Goal: Communication & Community: Ask a question

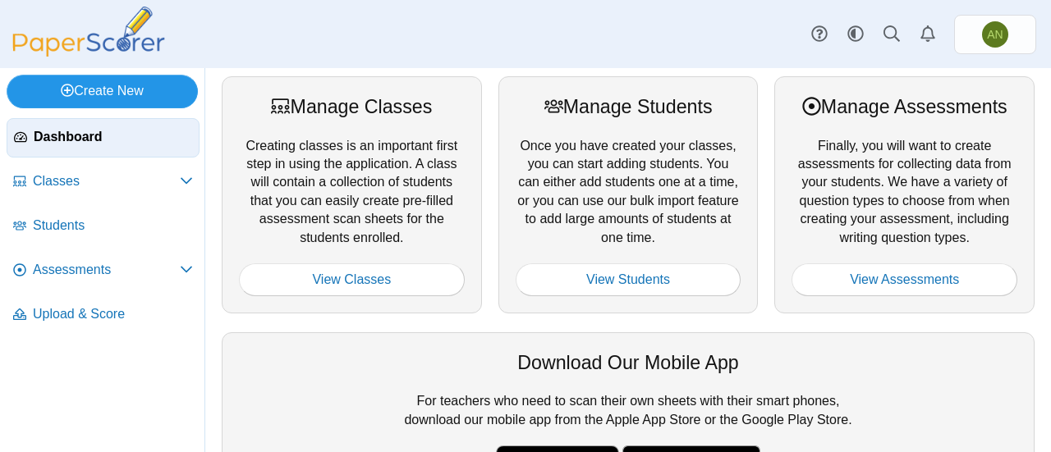
click at [124, 89] on link "Create New" at bounding box center [102, 91] width 191 height 33
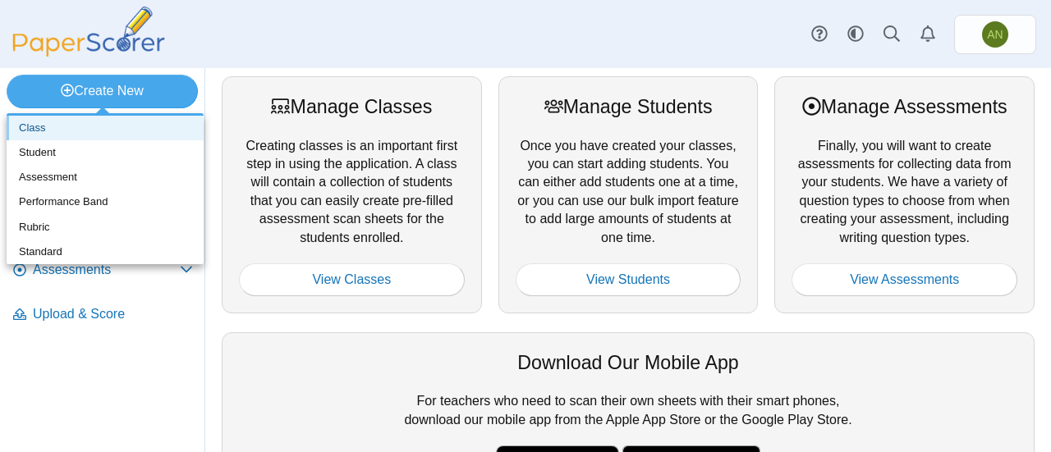
click at [110, 130] on link "Class" at bounding box center [105, 128] width 197 height 25
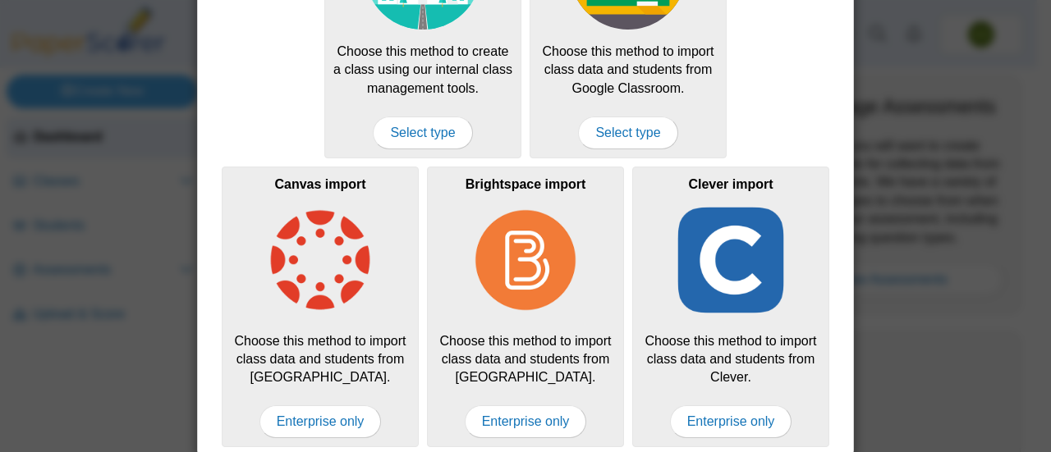
scroll to position [197, 0]
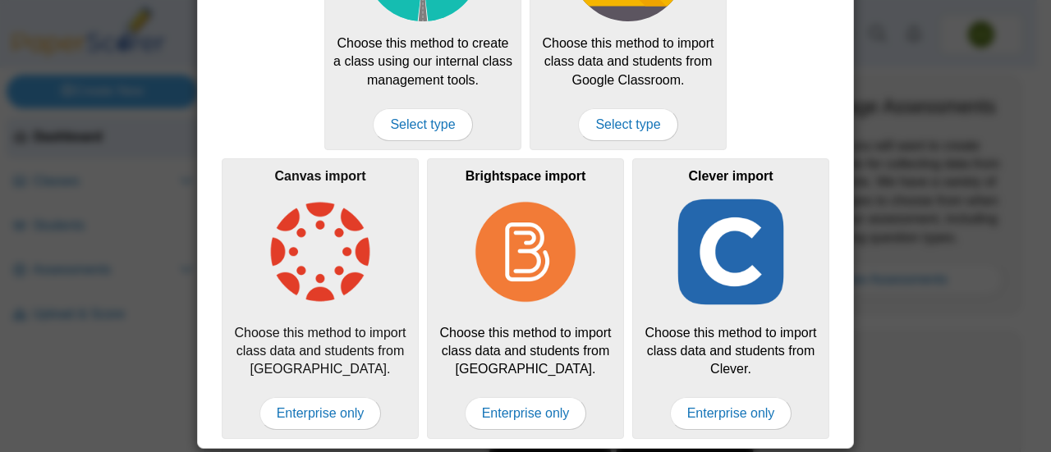
click at [318, 259] on img at bounding box center [320, 252] width 117 height 117
click at [333, 410] on span "Enterprise only" at bounding box center [320, 413] width 122 height 33
click at [314, 414] on span "Enterprise only" at bounding box center [320, 413] width 122 height 33
click at [323, 401] on span "Enterprise only" at bounding box center [320, 413] width 122 height 33
click at [334, 236] on img at bounding box center [320, 252] width 117 height 117
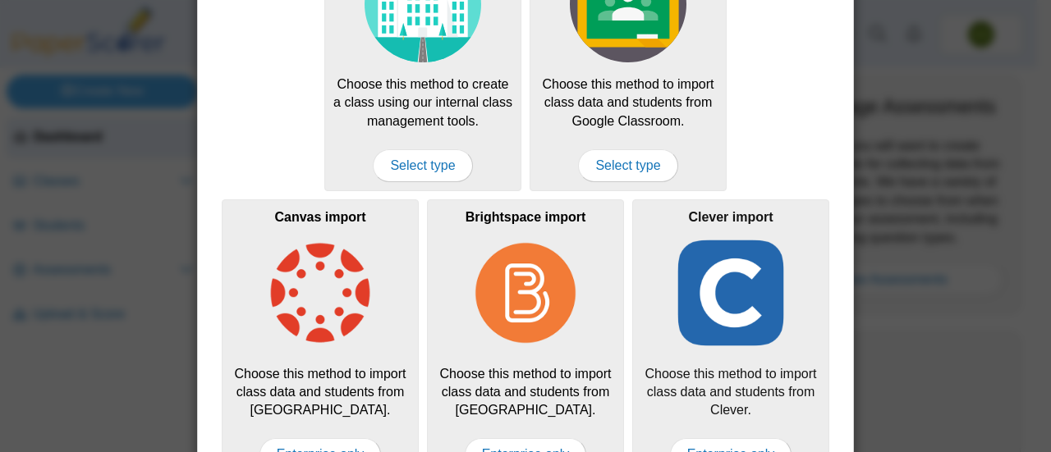
scroll to position [0, 0]
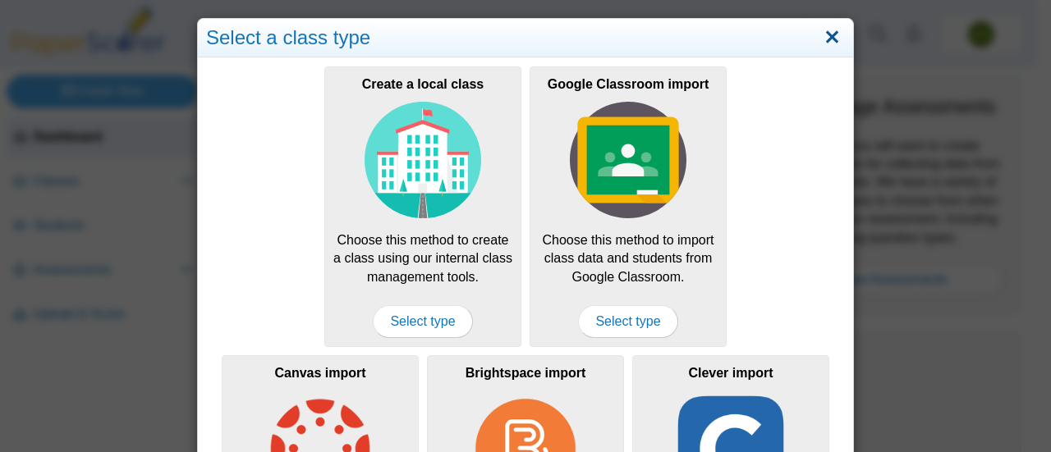
click at [824, 39] on link "Close" at bounding box center [831, 38] width 25 height 28
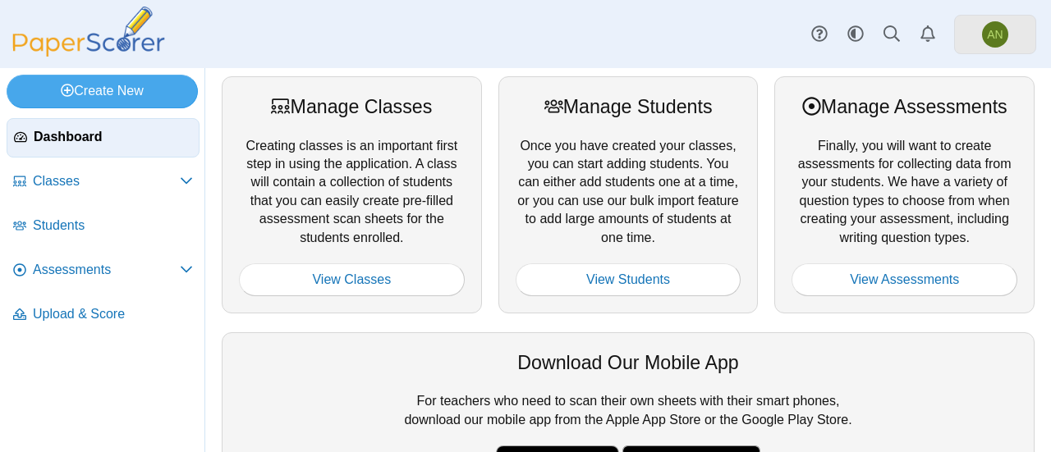
click at [991, 25] on span "AN" at bounding box center [995, 34] width 26 height 26
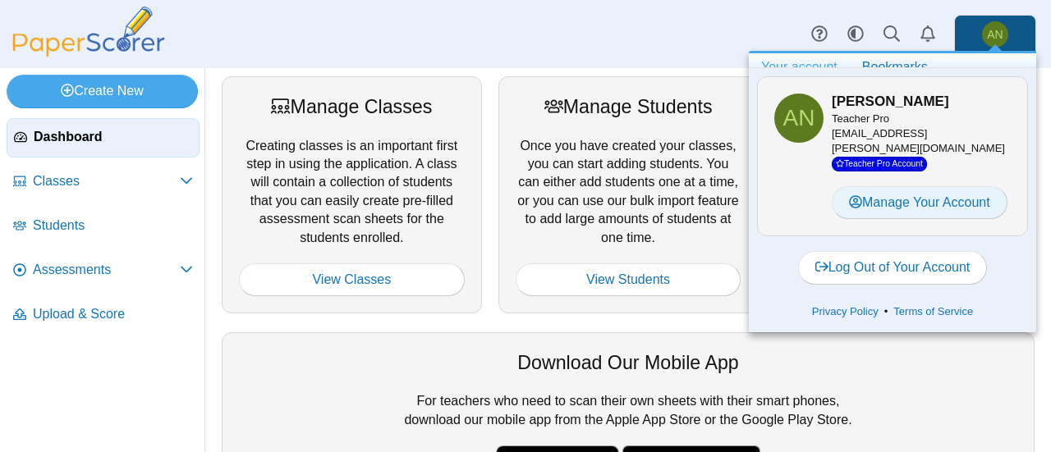
click at [954, 195] on link "Manage Your Account" at bounding box center [919, 202] width 176 height 33
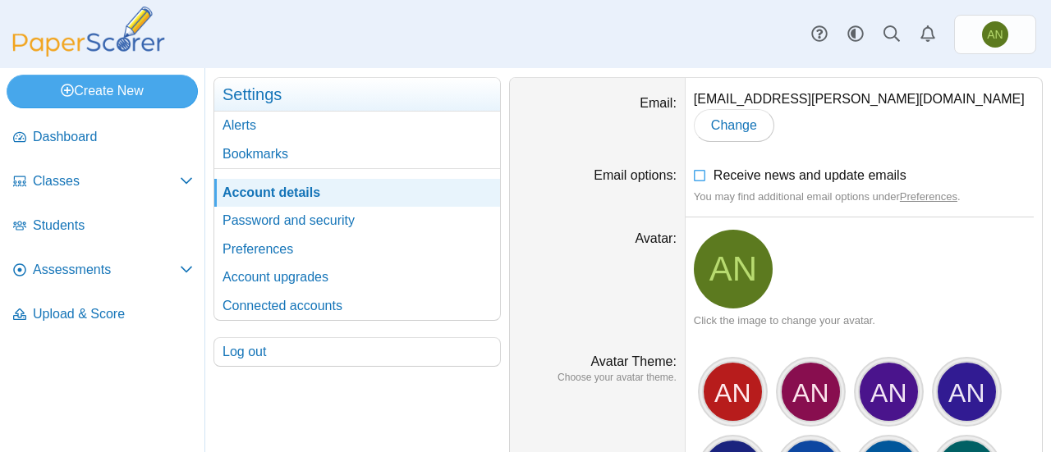
scroll to position [53, 0]
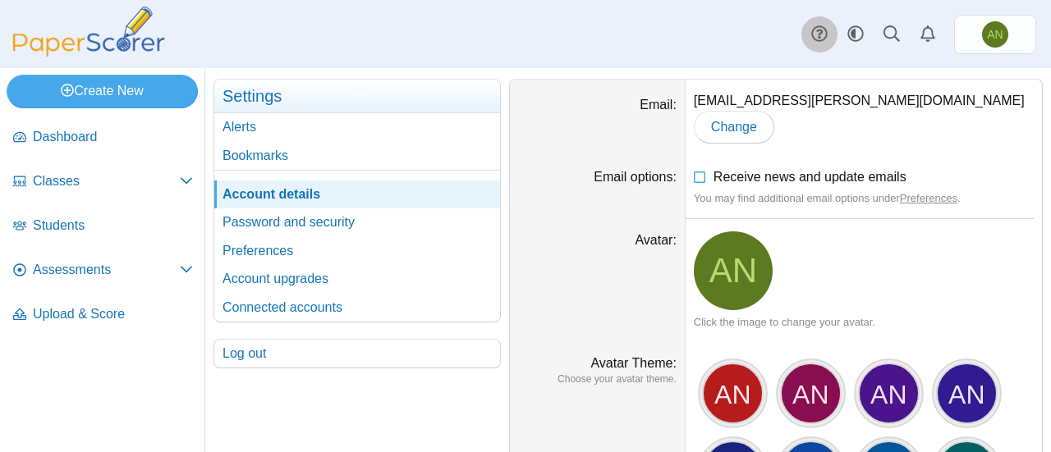
click at [822, 32] on icon at bounding box center [819, 33] width 16 height 16
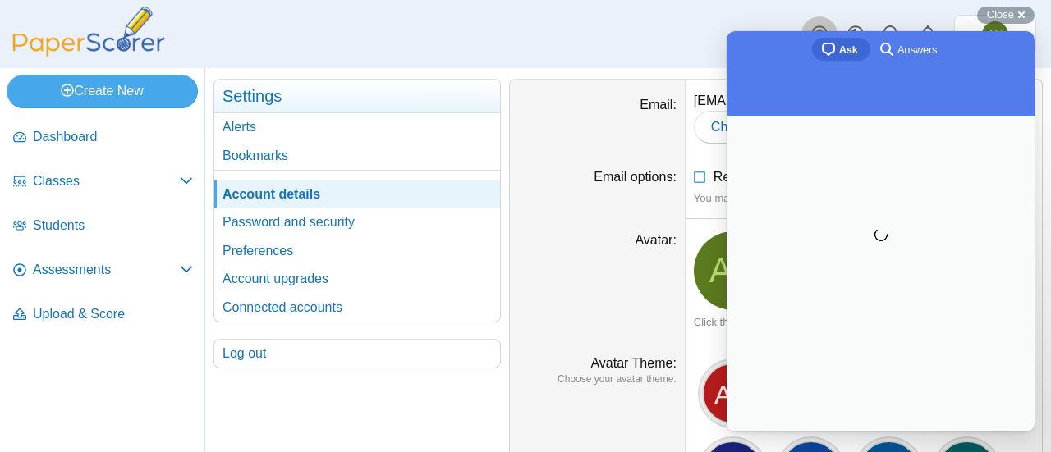
scroll to position [0, 0]
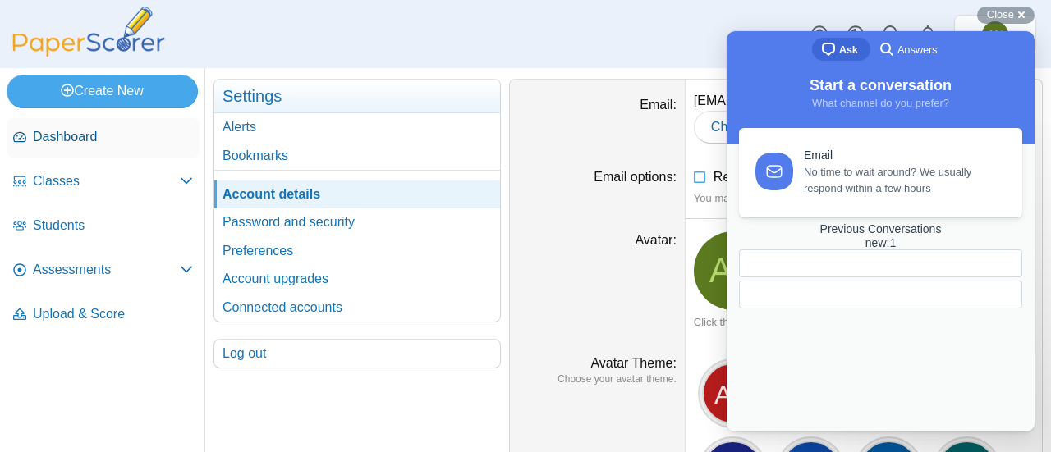
click at [110, 138] on span "Dashboard" at bounding box center [113, 137] width 160 height 18
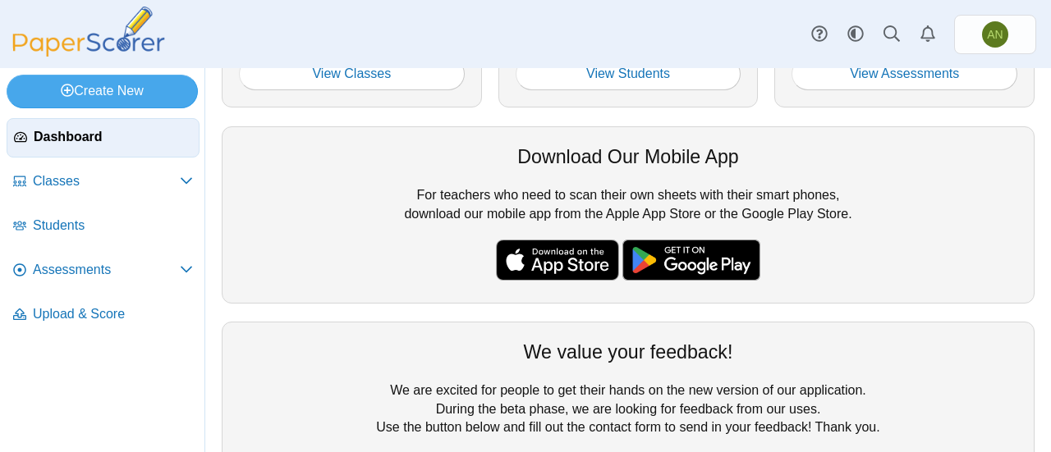
scroll to position [286, 0]
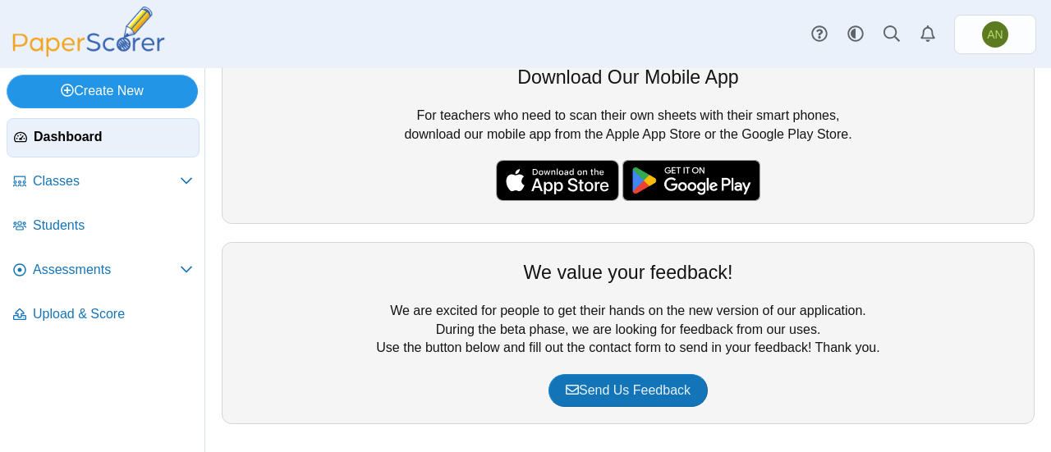
click at [153, 98] on link "Create New" at bounding box center [102, 91] width 191 height 33
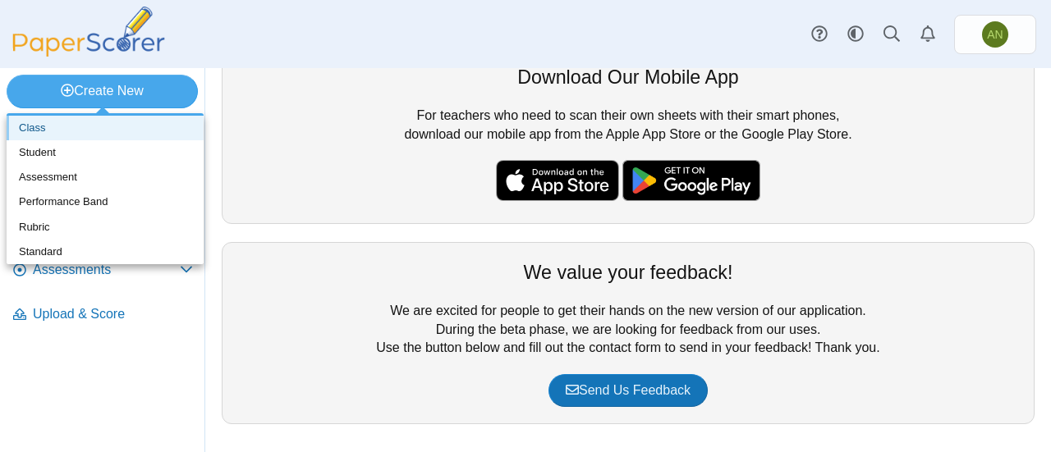
click at [103, 133] on link "Class" at bounding box center [105, 128] width 197 height 25
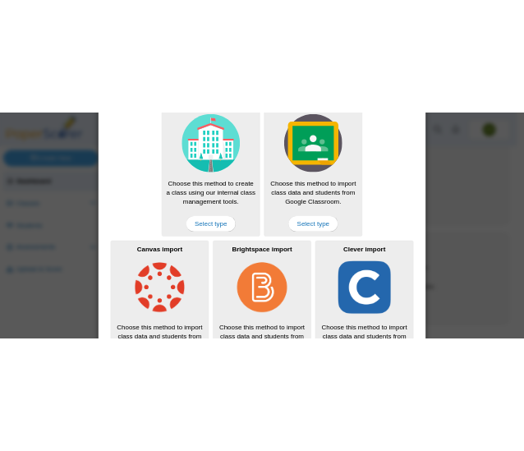
scroll to position [197, 0]
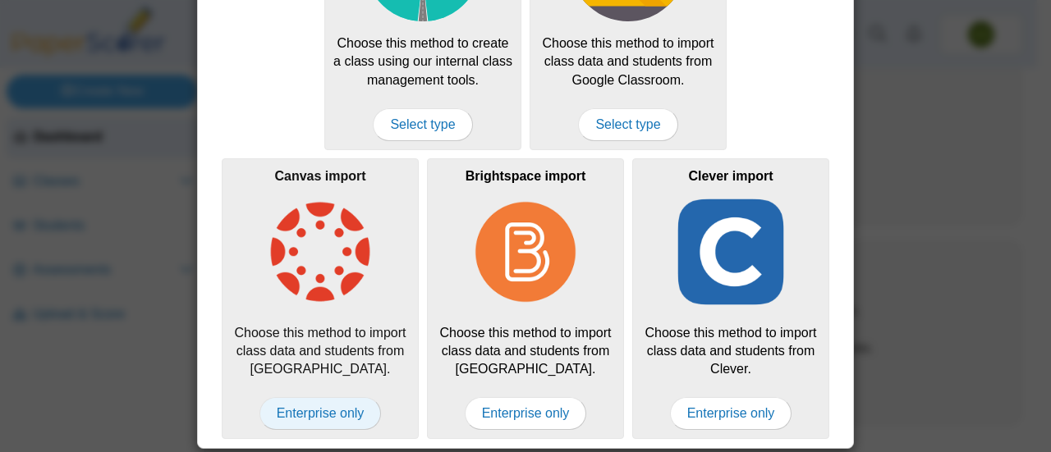
click at [333, 407] on span "Enterprise only" at bounding box center [320, 413] width 122 height 33
click at [307, 411] on span "Enterprise only" at bounding box center [320, 413] width 122 height 33
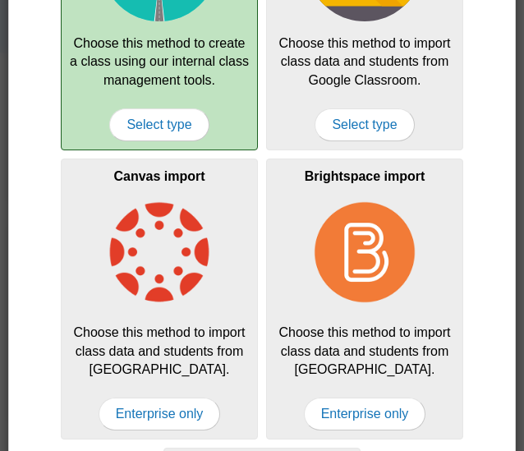
scroll to position [0, 0]
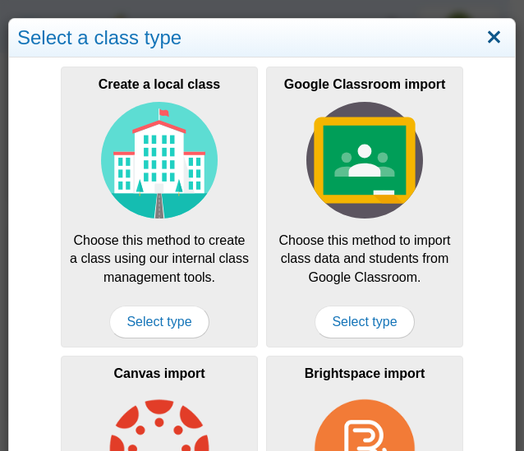
click at [484, 39] on link "Close" at bounding box center [493, 38] width 25 height 28
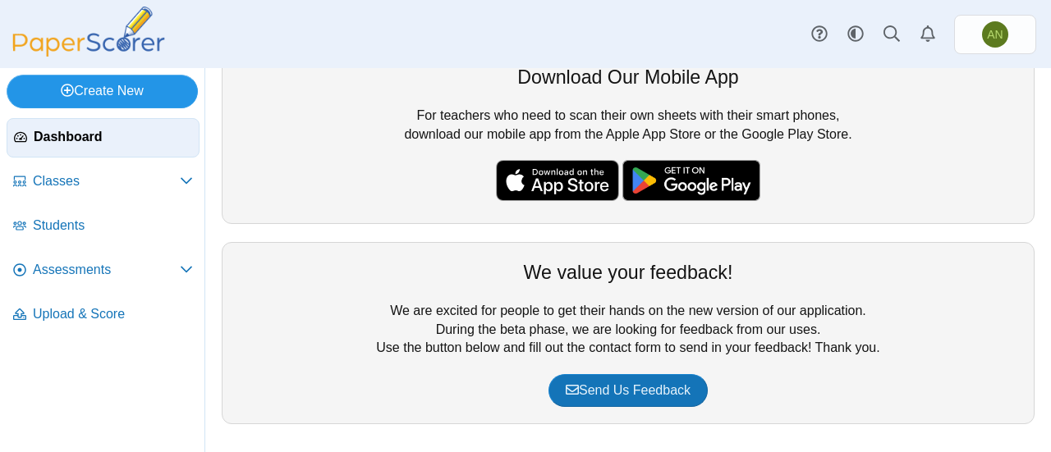
click at [113, 87] on link "Create New" at bounding box center [102, 91] width 191 height 33
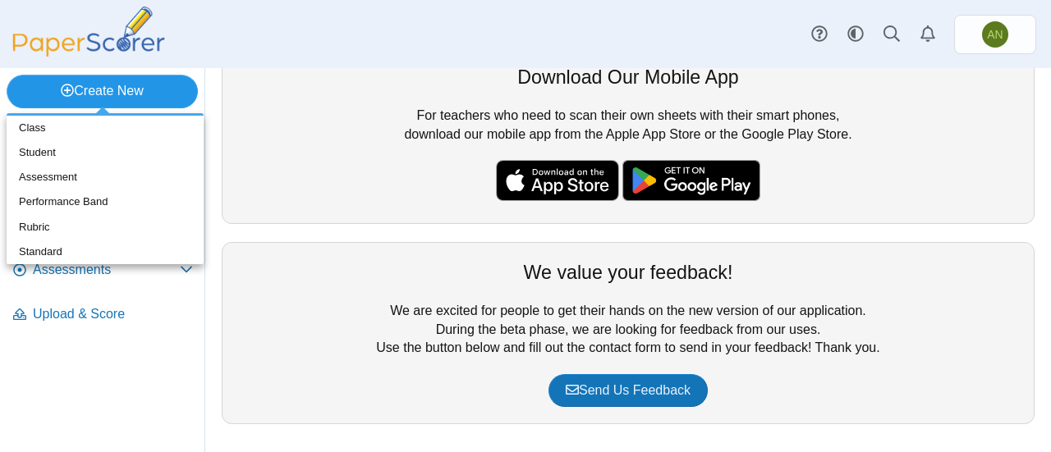
click at [113, 87] on link "Create New" at bounding box center [102, 91] width 191 height 33
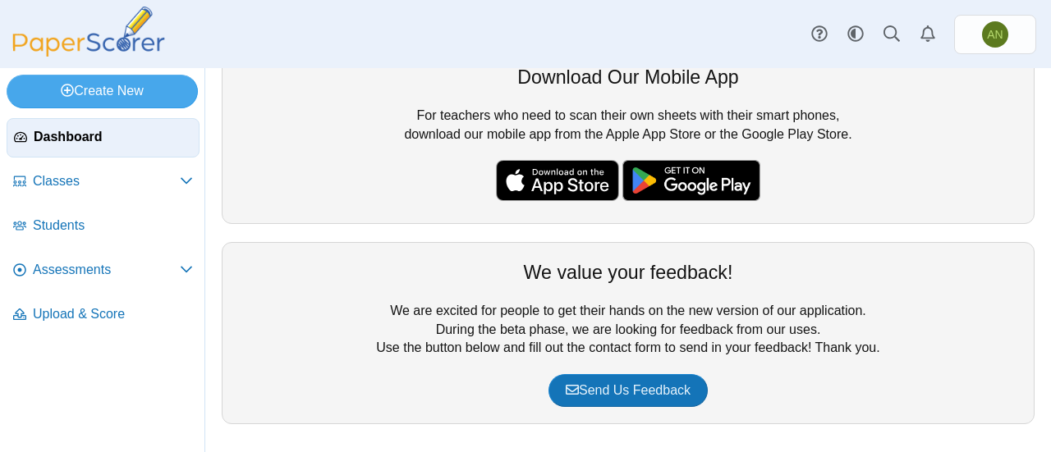
click at [118, 36] on img at bounding box center [89, 32] width 164 height 50
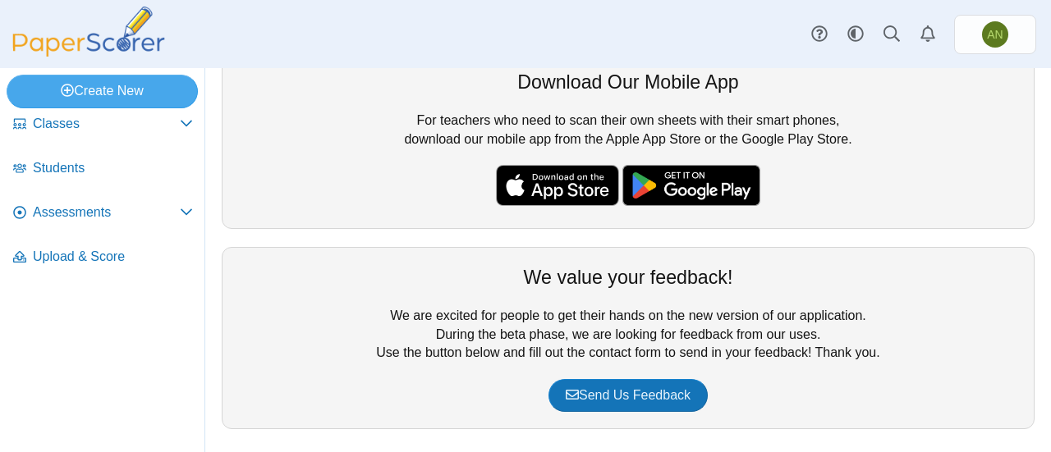
scroll to position [286, 0]
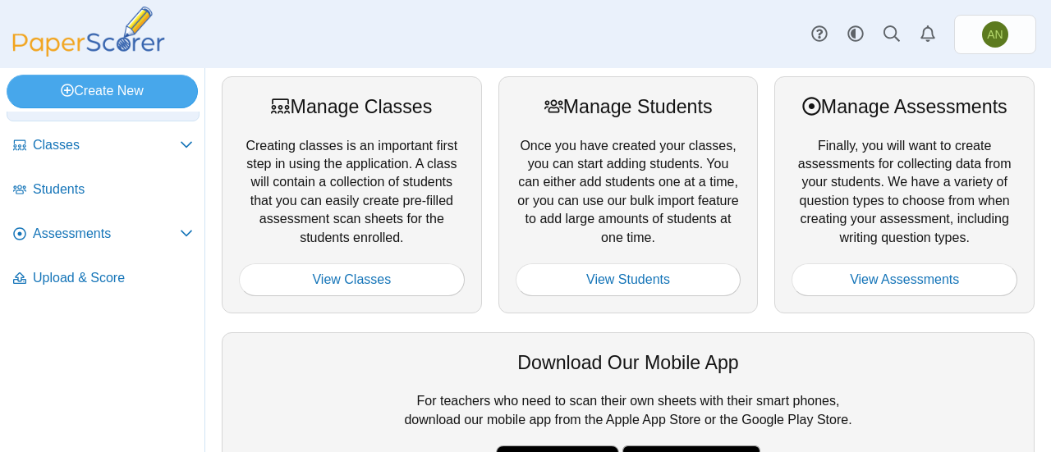
scroll to position [57, 0]
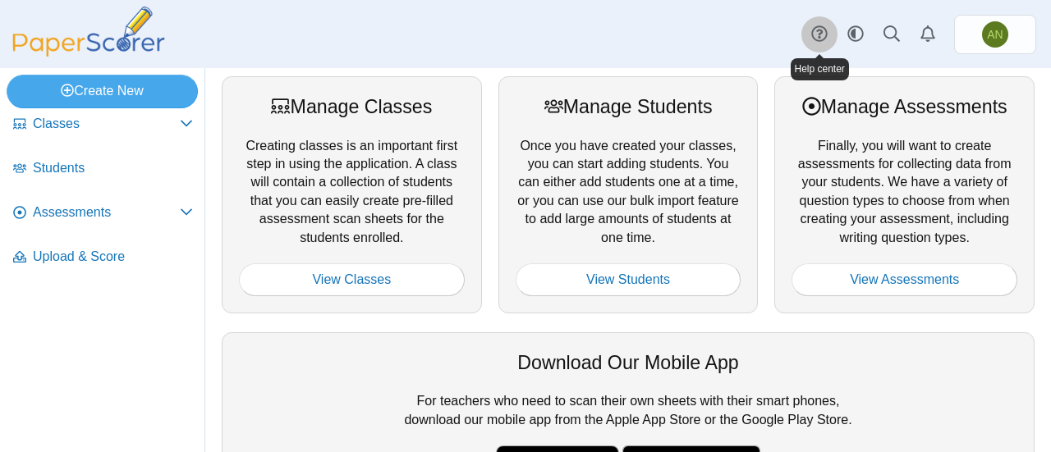
click at [829, 29] on link at bounding box center [819, 34] width 36 height 36
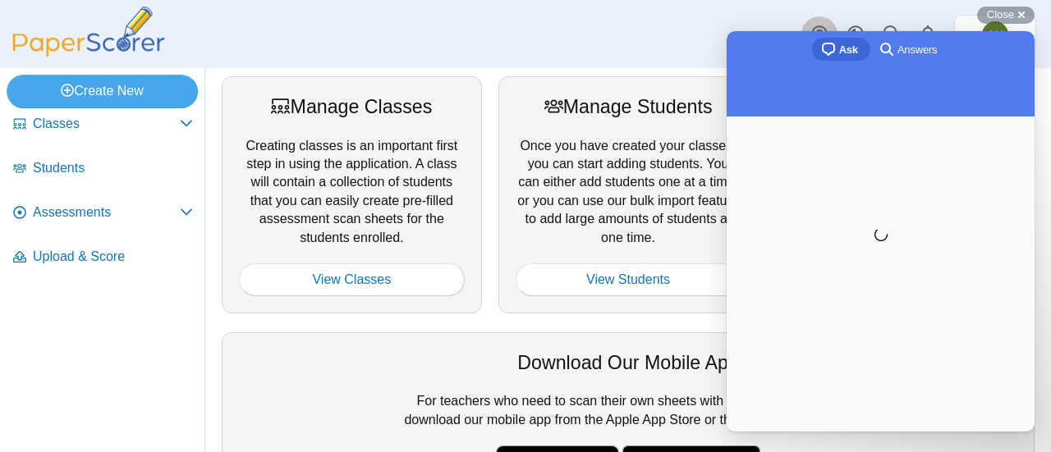
scroll to position [0, 0]
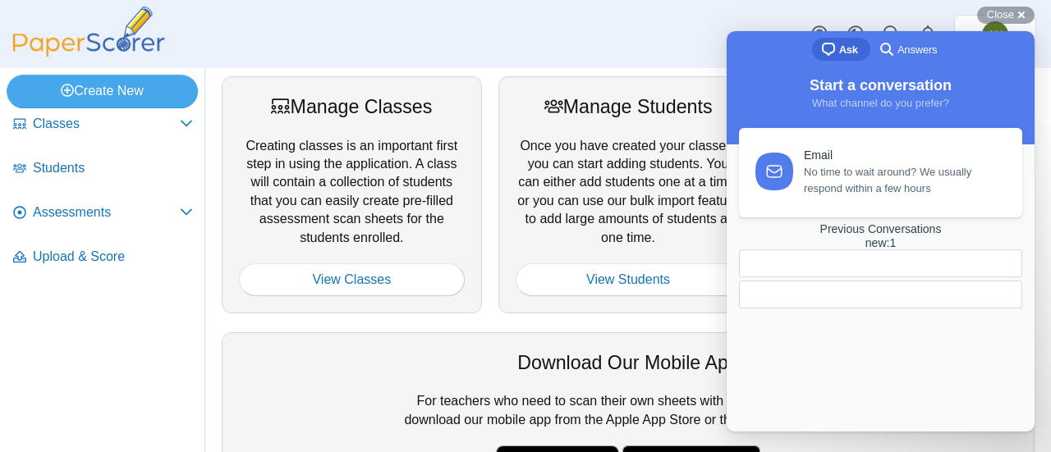
click at [861, 250] on div "Previous Conversations new : 1" at bounding box center [880, 236] width 283 height 28
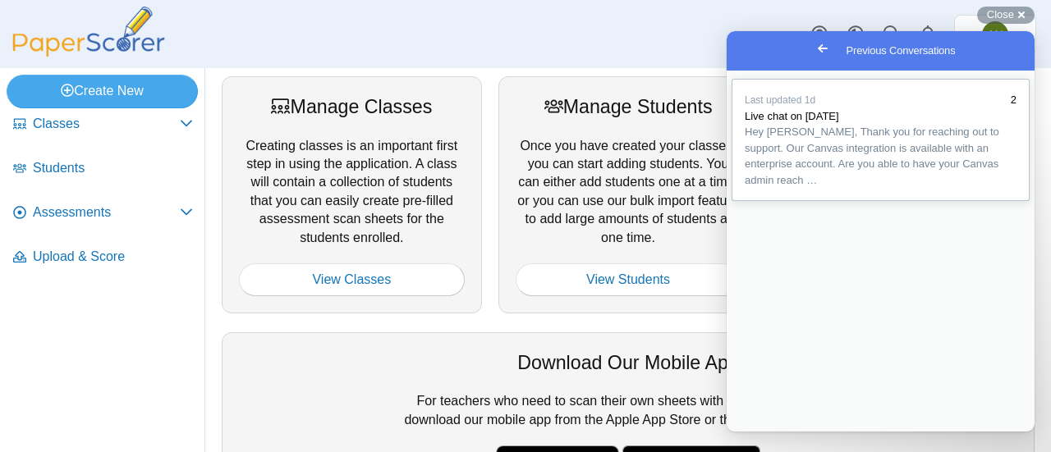
click at [778, 186] on span "Hey [PERSON_NAME], Thank you for reaching out to support. Our Canvas integratio…" at bounding box center [871, 156] width 254 height 61
click at [757, 433] on button "Close" at bounding box center [742, 443] width 30 height 21
click at [813, 44] on span "Go back" at bounding box center [823, 49] width 20 height 20
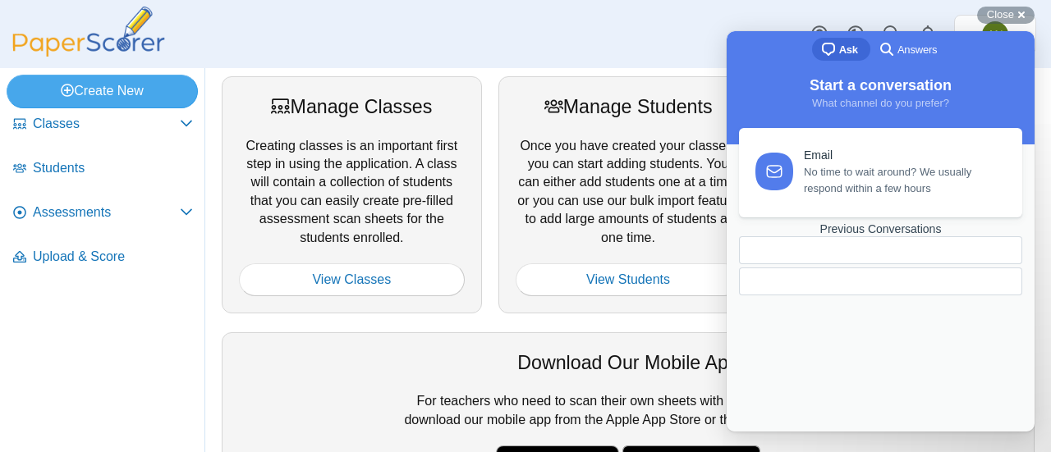
click at [859, 236] on div "Previous Conversations" at bounding box center [880, 229] width 283 height 14
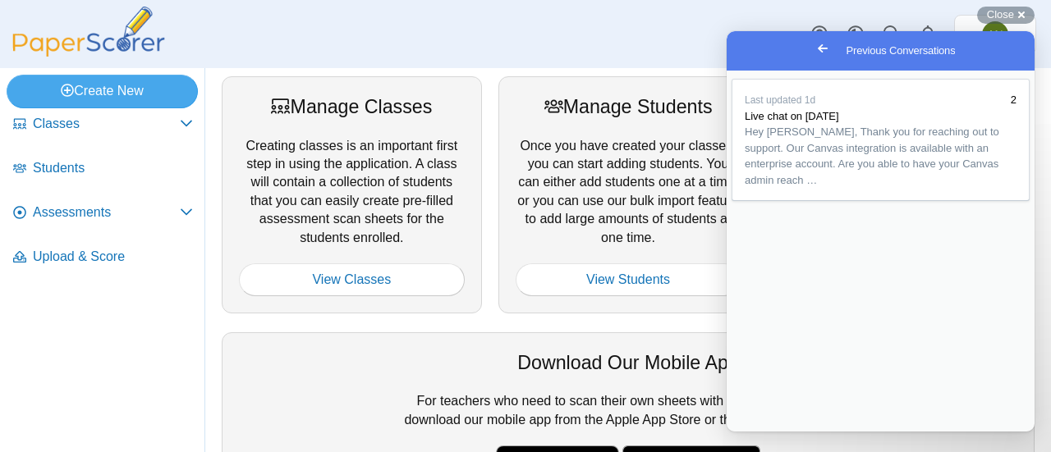
click at [813, 49] on span "Go back" at bounding box center [823, 49] width 20 height 20
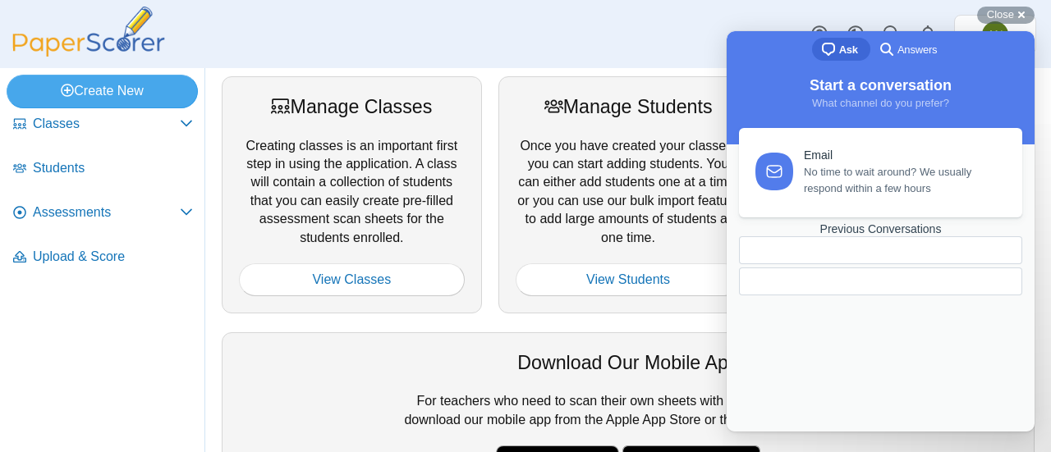
click at [776, 295] on div at bounding box center [880, 282] width 283 height 28
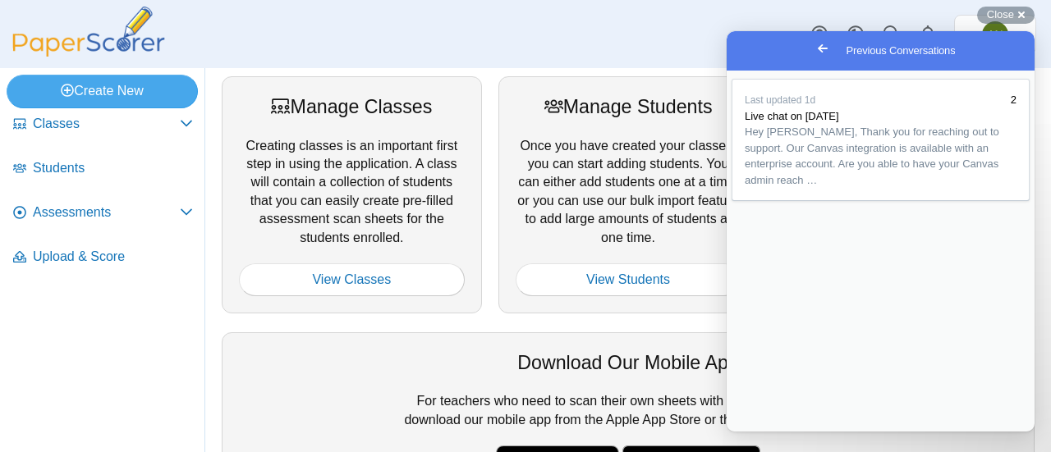
click at [813, 53] on span "Go back" at bounding box center [823, 49] width 20 height 20
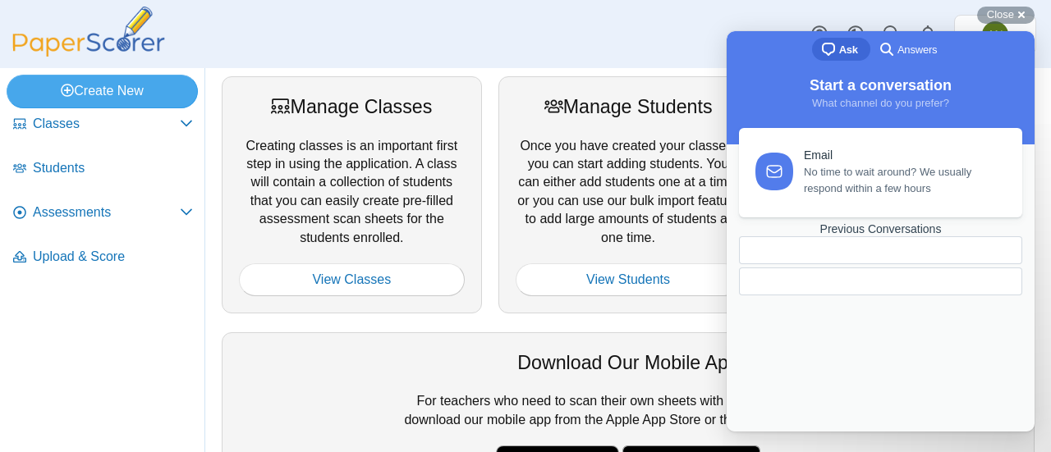
click at [904, 53] on span "Answers" at bounding box center [916, 50] width 39 height 16
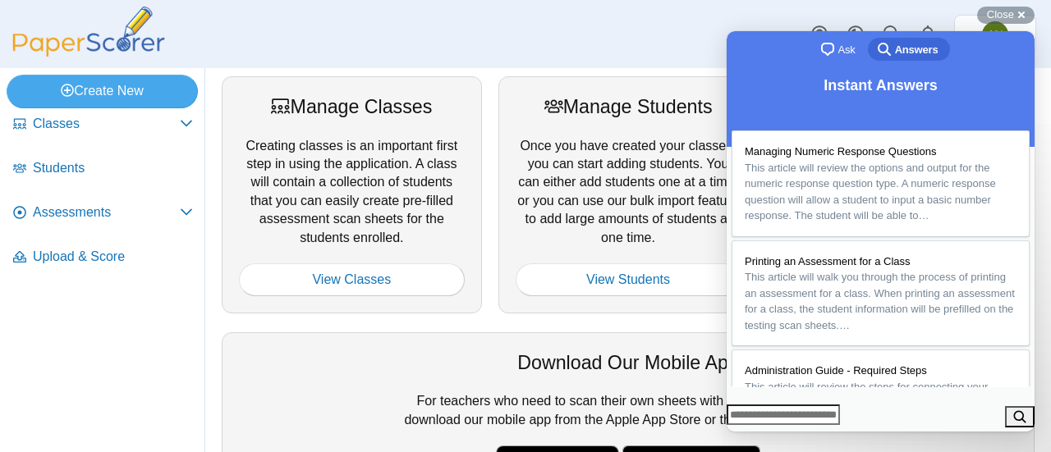
click at [831, 47] on span "chat-square" at bounding box center [827, 49] width 20 height 20
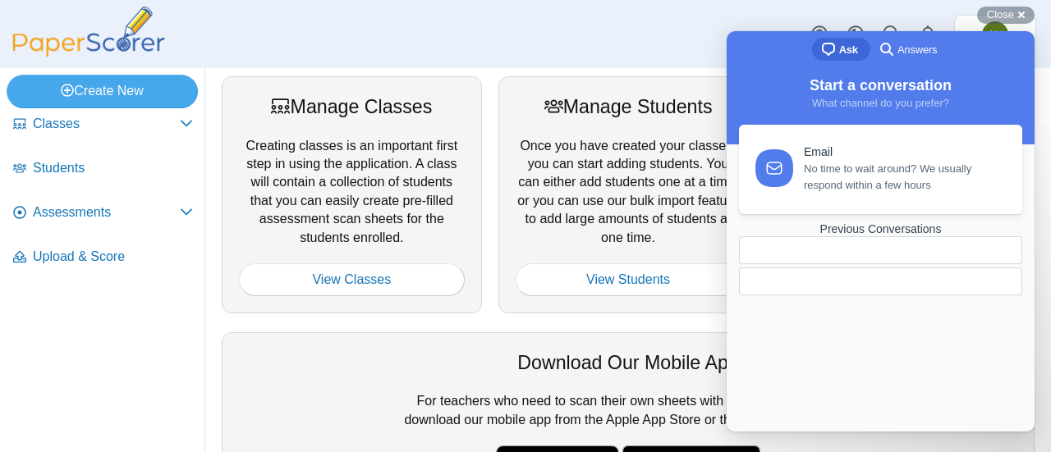
click at [783, 170] on icon at bounding box center [774, 168] width 20 height 20
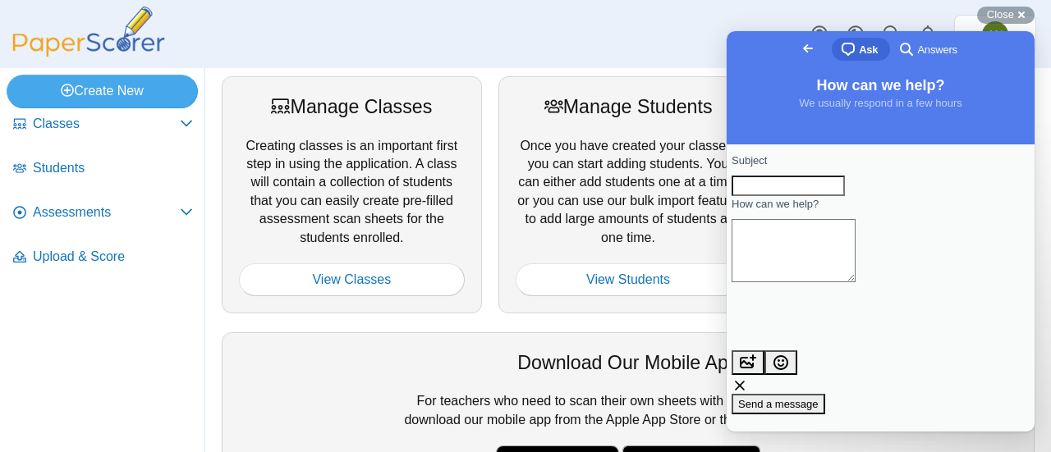
click at [774, 191] on input "Subject" at bounding box center [787, 186] width 113 height 21
click at [782, 282] on textarea "How can we help?" at bounding box center [793, 250] width 124 height 63
paste textarea "**********"
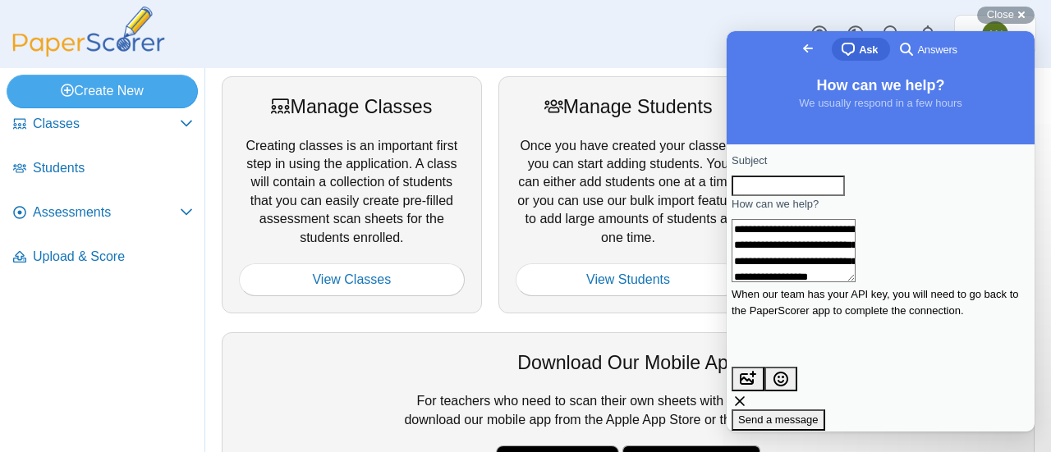
click at [762, 263] on textarea "**********" at bounding box center [793, 250] width 124 height 63
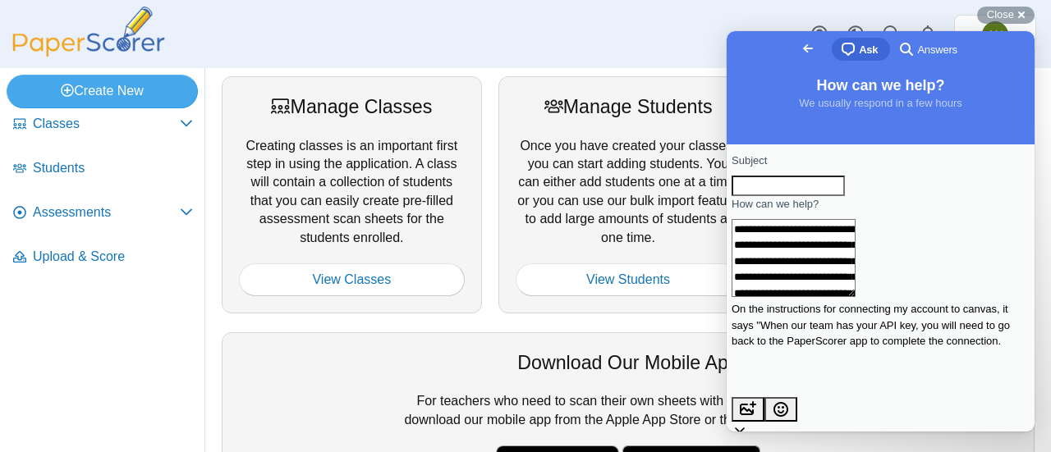
scroll to position [7, 0]
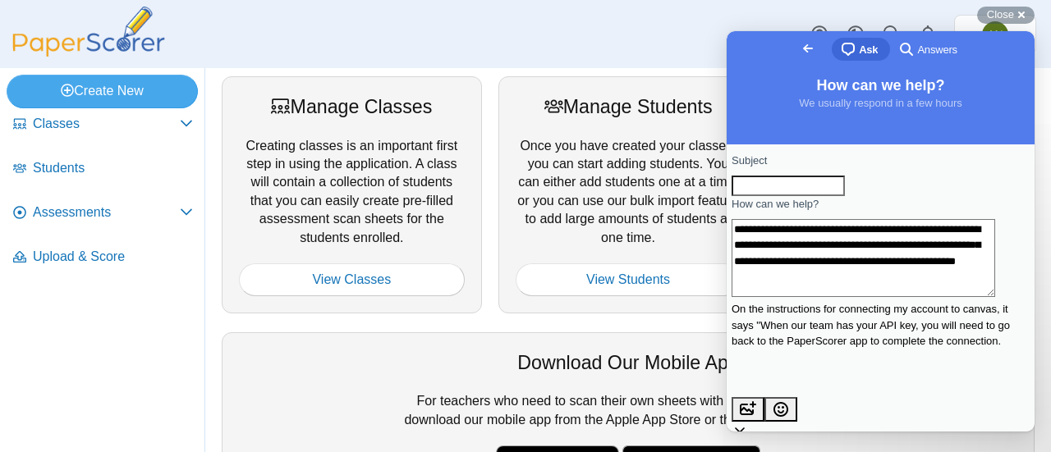
click at [974, 297] on textarea "**********" at bounding box center [862, 258] width 263 height 78
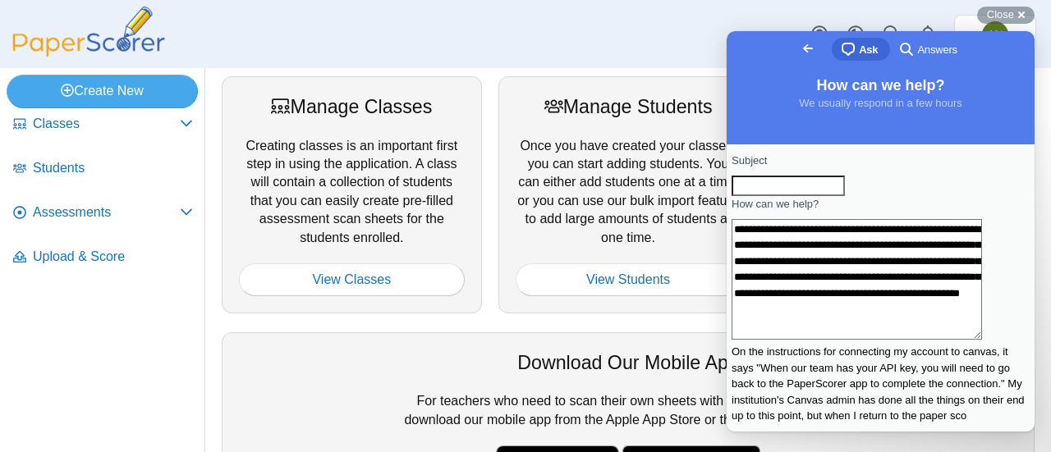
scroll to position [20, 0]
drag, startPoint x: 827, startPoint y: 360, endPoint x: 855, endPoint y: 356, distance: 28.2
click at [855, 340] on textarea "**********" at bounding box center [856, 279] width 250 height 121
click at [850, 340] on textarea "**********" at bounding box center [856, 279] width 250 height 121
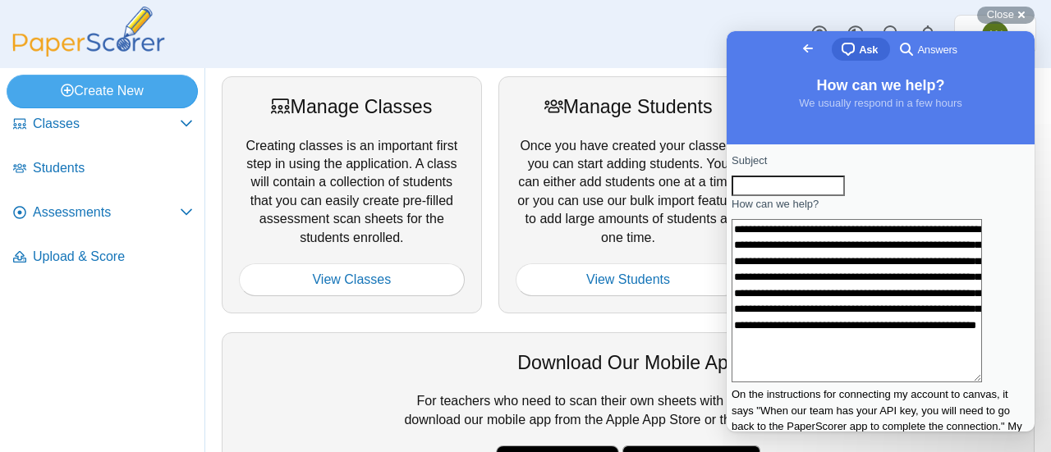
scroll to position [26, 0]
click at [804, 382] on textarea "**********" at bounding box center [856, 300] width 250 height 163
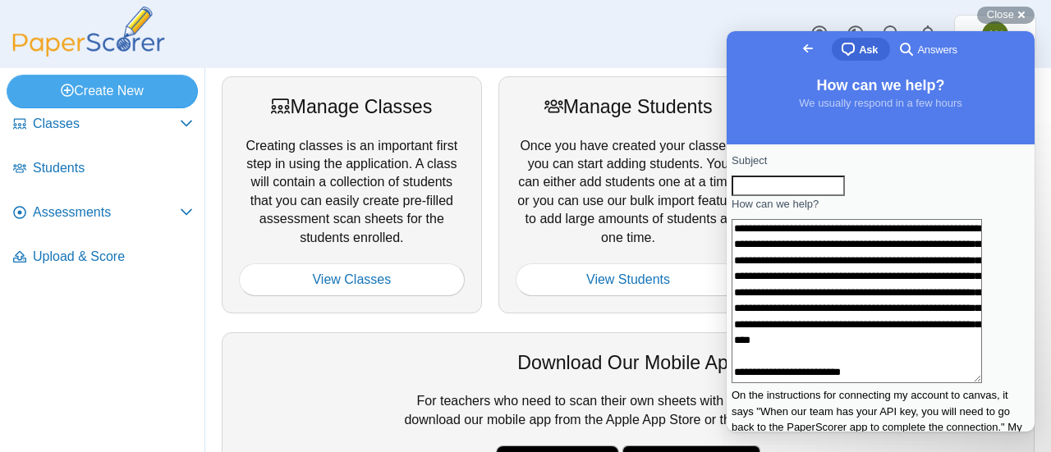
paste textarea "**********"
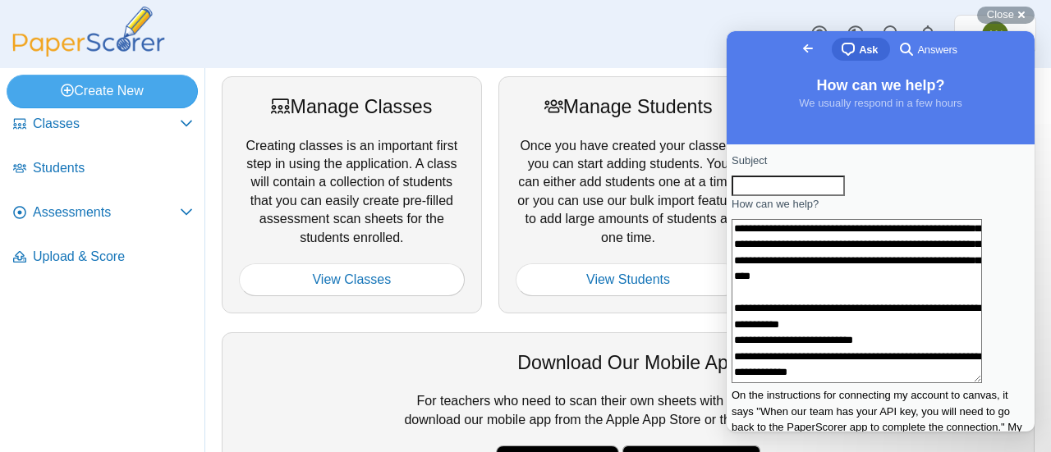
scroll to position [173, 0]
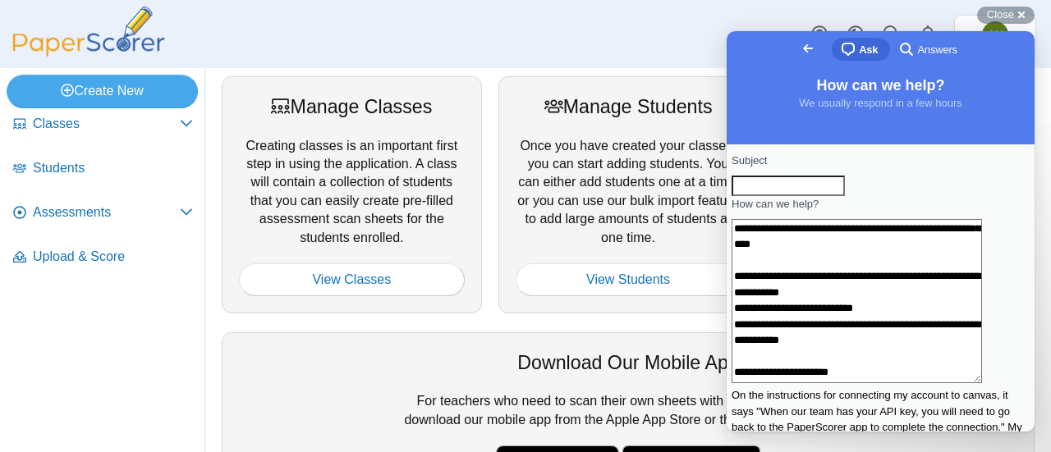
type textarea "**********"
click at [806, 197] on input "Subject" at bounding box center [787, 186] width 113 height 21
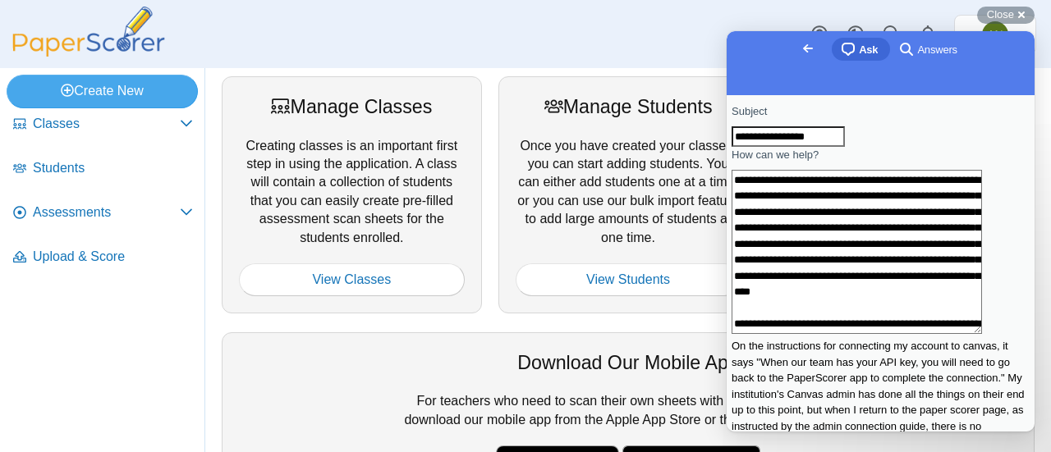
scroll to position [60, 0]
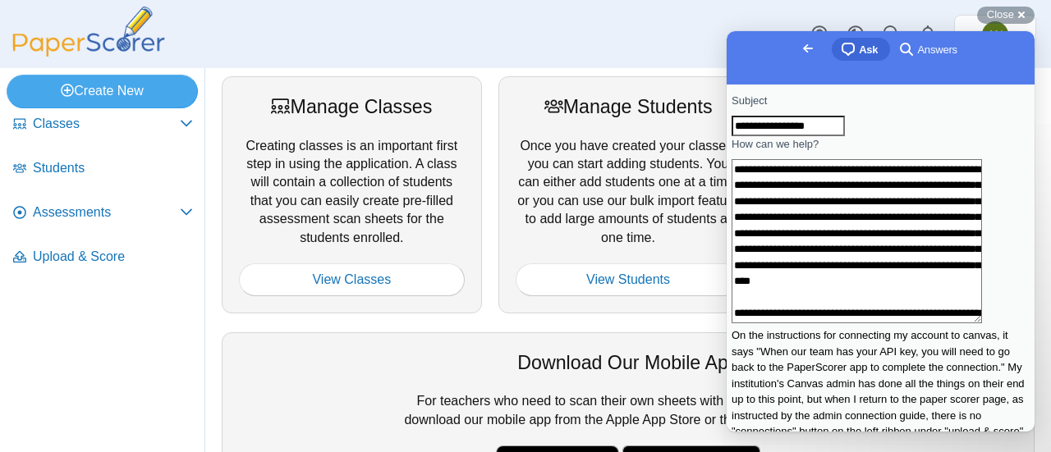
type input "**********"
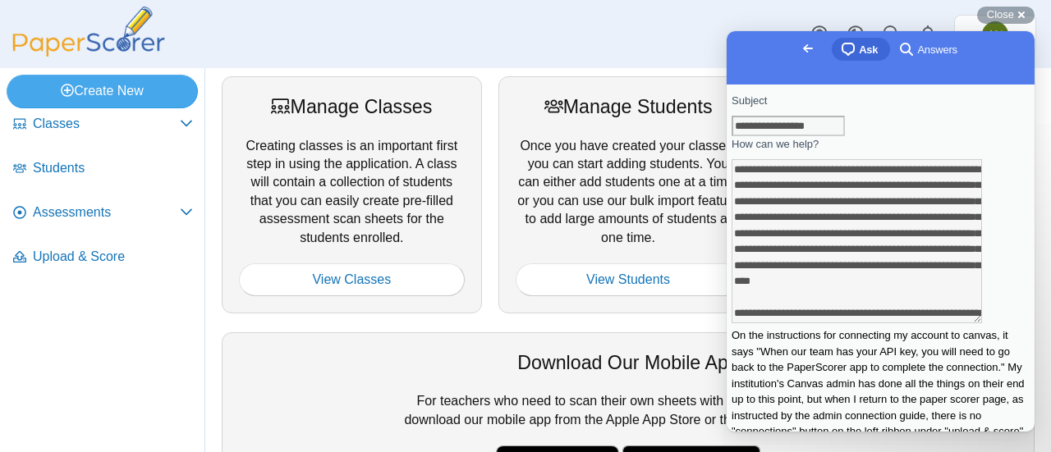
scroll to position [0, 0]
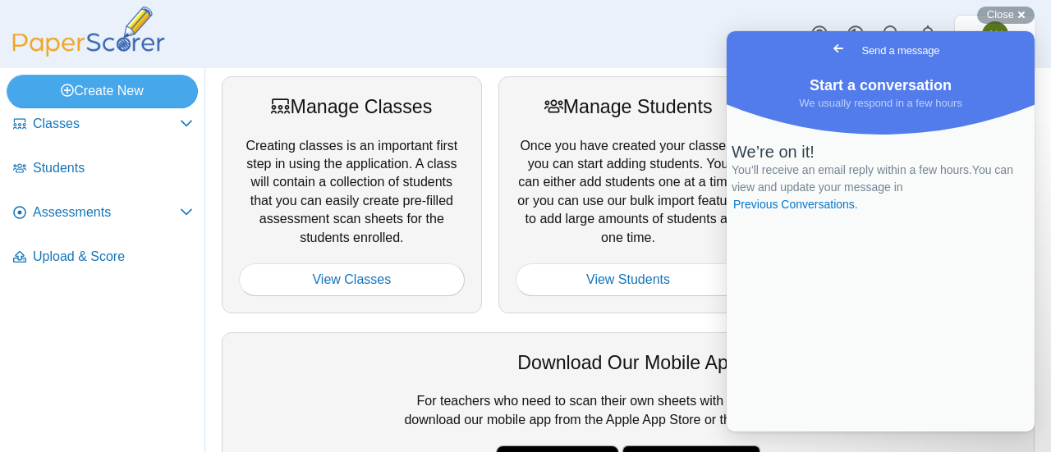
click at [598, 24] on div "Dashboard Classes Archived classes Students Assessments" at bounding box center [525, 34] width 1051 height 68
